Goal: Use online tool/utility: Use online tool/utility

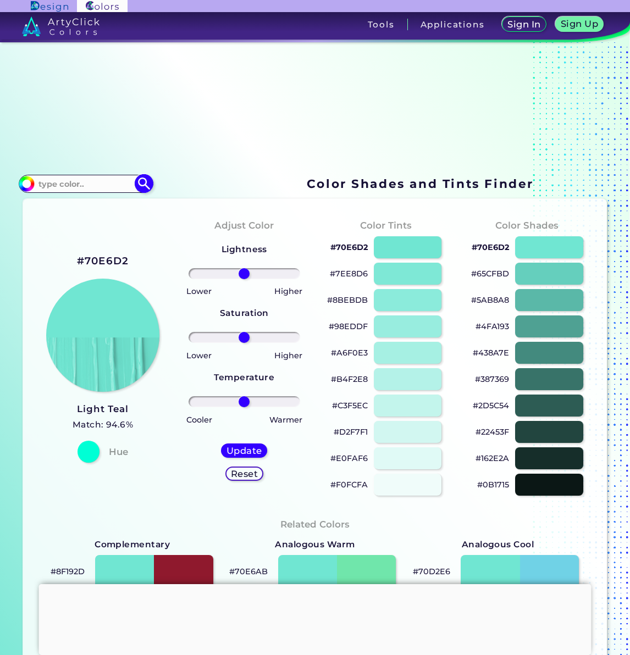
click at [52, 185] on input at bounding box center [85, 183] width 102 height 15
type input "e3c433"
click at [141, 182] on img at bounding box center [144, 183] width 19 height 19
type input "#000000"
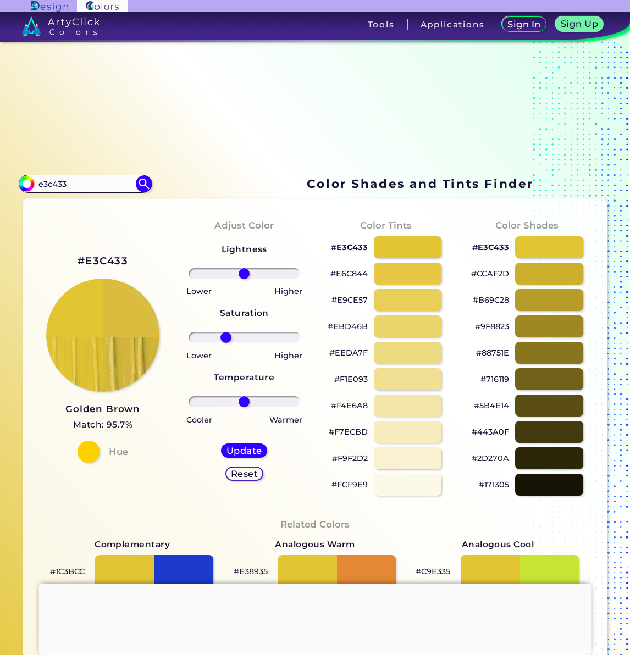
drag, startPoint x: 243, startPoint y: 337, endPoint x: 224, endPoint y: 336, distance: 19.3
click at [224, 336] on input "range" at bounding box center [245, 337] width 112 height 11
drag, startPoint x: 224, startPoint y: 336, endPoint x: 218, endPoint y: 336, distance: 6.0
click at [218, 336] on input "range" at bounding box center [245, 337] width 112 height 11
drag, startPoint x: 218, startPoint y: 336, endPoint x: 241, endPoint y: 338, distance: 23.7
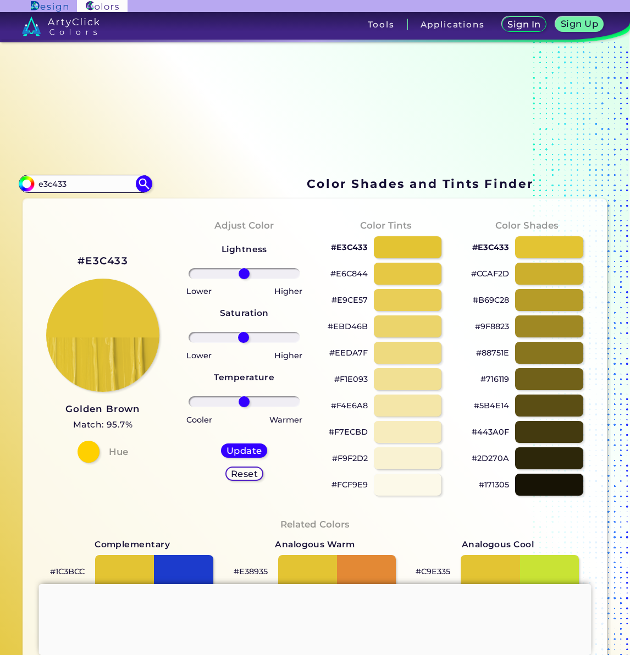
type input "-2"
click at [241, 338] on input "range" at bounding box center [245, 337] width 112 height 11
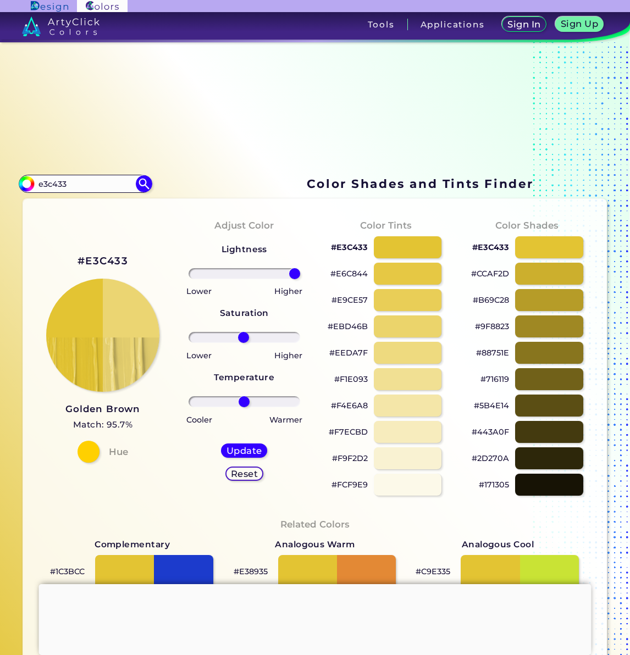
drag, startPoint x: 241, startPoint y: 273, endPoint x: 310, endPoint y: 272, distance: 68.7
type input "100"
click at [310, 272] on div "Adjust Color Lightness Saturation Temperature Lower Higher Lower Higher Cooler …" at bounding box center [244, 357] width 141 height 299
click at [240, 452] on h5 "Update" at bounding box center [244, 451] width 32 height 8
type input "#ebd572"
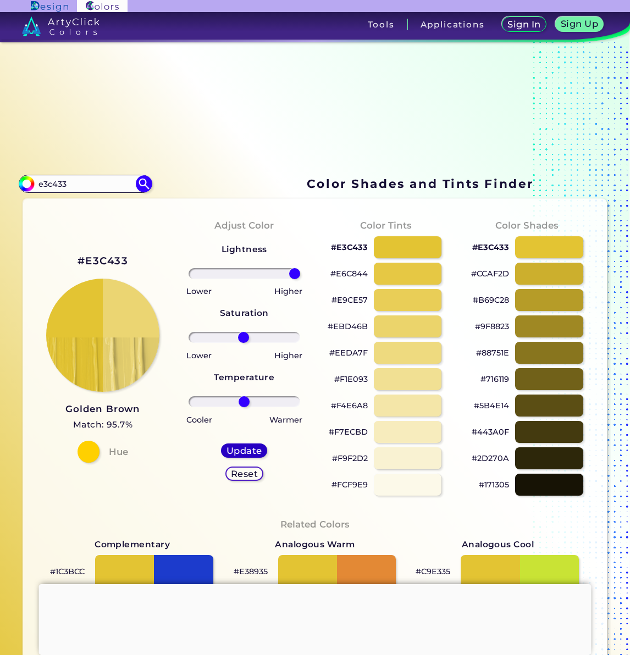
type input "0"
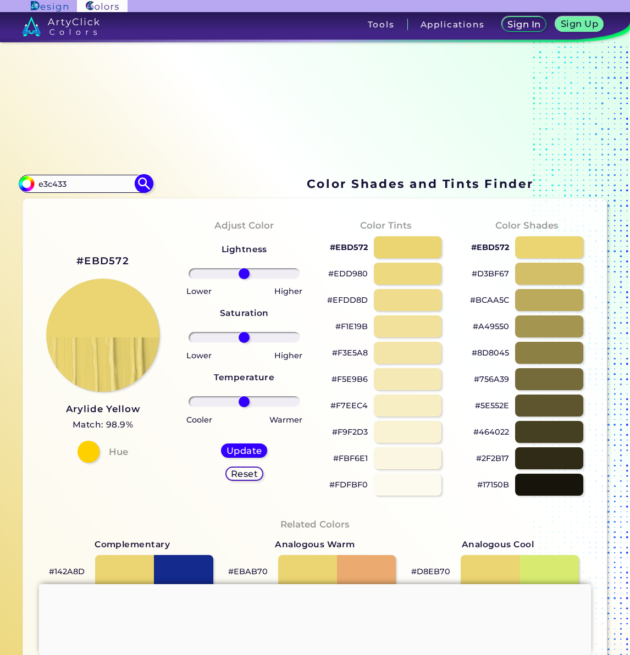
drag, startPoint x: 78, startPoint y: 186, endPoint x: 27, endPoint y: 179, distance: 50.5
click at [27, 179] on div "#ebd572 e3c433 Acadia ◉ Acid Green ◉ Aero Blue ◉ Alabaster ◉ Albescent White ◉ …" at bounding box center [85, 184] width 133 height 18
type input "d00c00"
click at [146, 183] on img at bounding box center [144, 183] width 19 height 19
type input "#000000"
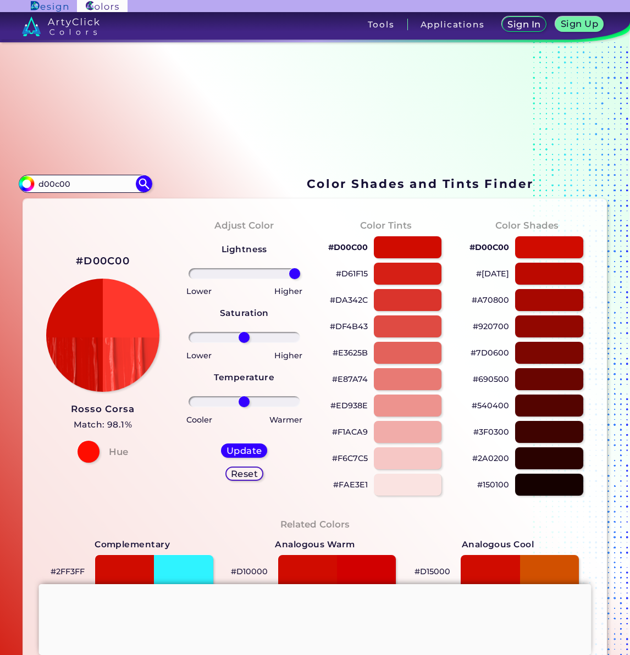
drag, startPoint x: 242, startPoint y: 272, endPoint x: 310, endPoint y: 266, distance: 68.4
type input "100"
click at [310, 266] on div "Adjust Color Lightness Saturation Temperature Lower Higher Lower Higher Cooler …" at bounding box center [244, 357] width 141 height 299
click at [395, 328] on div at bounding box center [407, 326] width 69 height 23
type input "#df4b43"
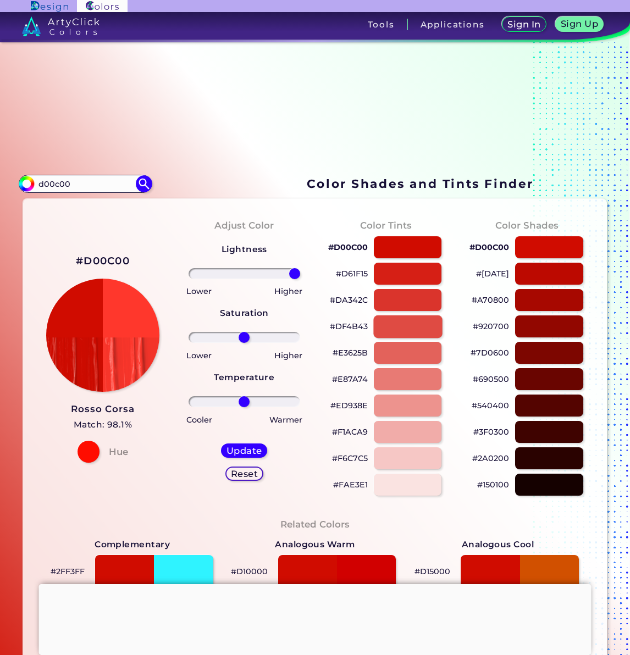
type input "0"
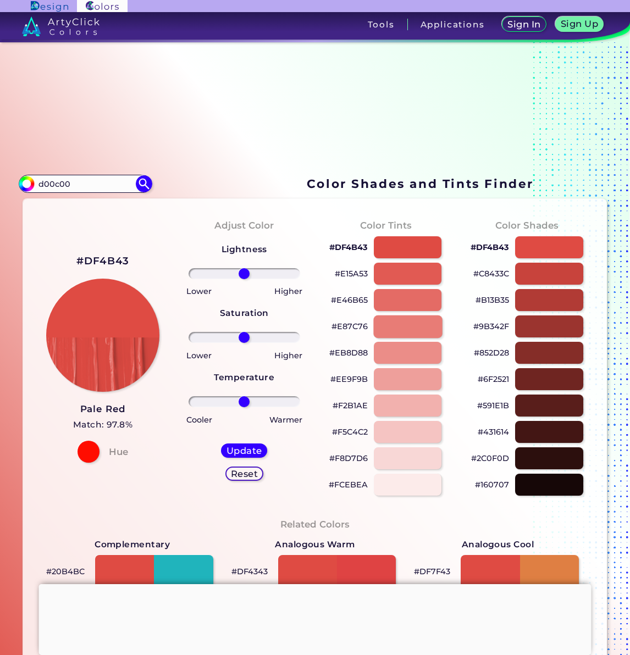
click at [395, 325] on div at bounding box center [407, 326] width 69 height 23
type input "#e87c76"
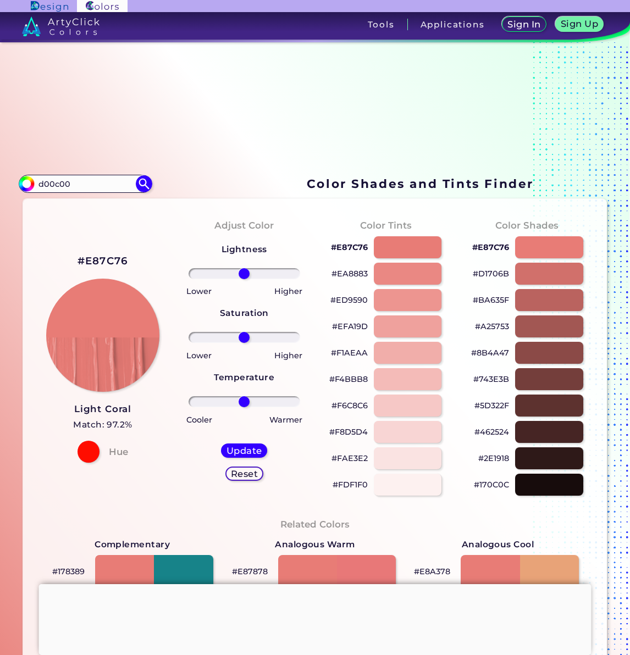
drag, startPoint x: 75, startPoint y: 185, endPoint x: 13, endPoint y: 179, distance: 61.9
click at [13, 179] on div "Color Shades Finder #e87c76 d00c00 Acadia ◉ Acid Green ◉ Aero Blue ◉ Alabaster …" at bounding box center [315, 509] width 630 height 935
type input "00a6c7"
click at [141, 182] on img at bounding box center [144, 183] width 19 height 19
type input "#000000"
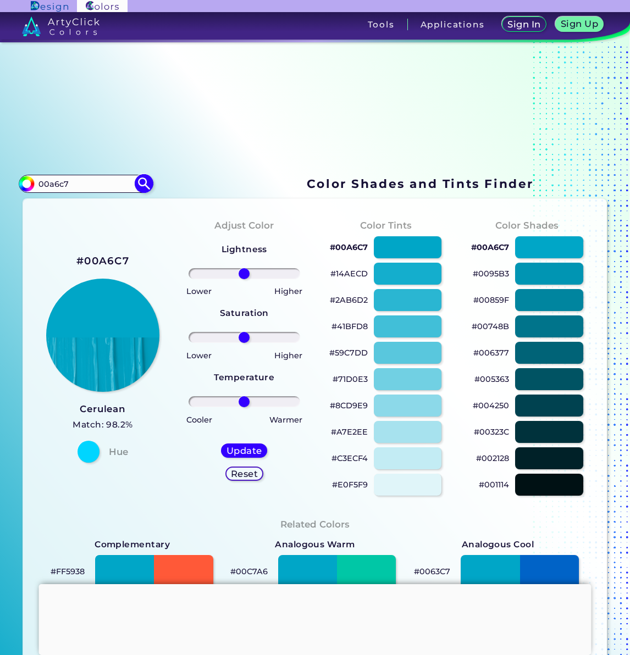
click at [71, 185] on input "00a6c7" at bounding box center [85, 183] width 102 height 15
drag, startPoint x: 75, startPoint y: 183, endPoint x: 18, endPoint y: 179, distance: 56.8
click at [19, 179] on div "#000000 00a6c7 Acadia ◉ Acid Green ◉ Aero Blue ◉ Alabaster ◉ Albescent White ◉ …" at bounding box center [85, 184] width 133 height 18
type input "4d84c0"
click at [146, 180] on img at bounding box center [144, 183] width 19 height 19
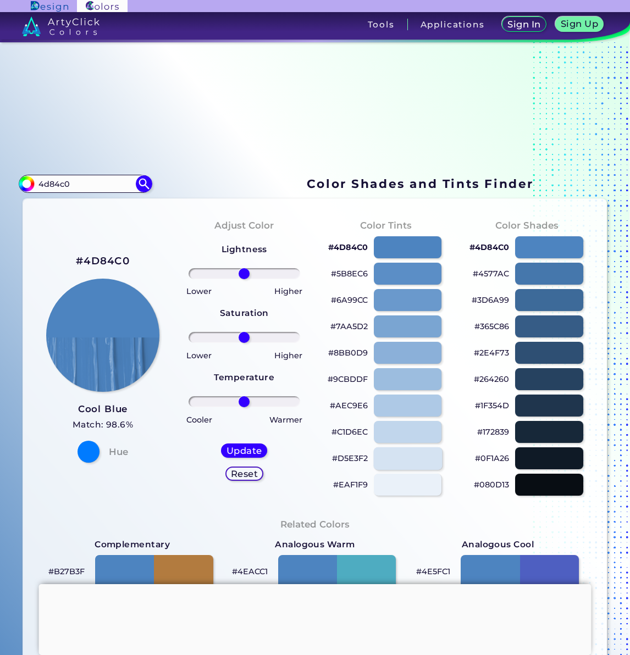
click at [401, 457] on div at bounding box center [407, 458] width 69 height 23
type input "#d5e3f2"
